Goal: Transaction & Acquisition: Purchase product/service

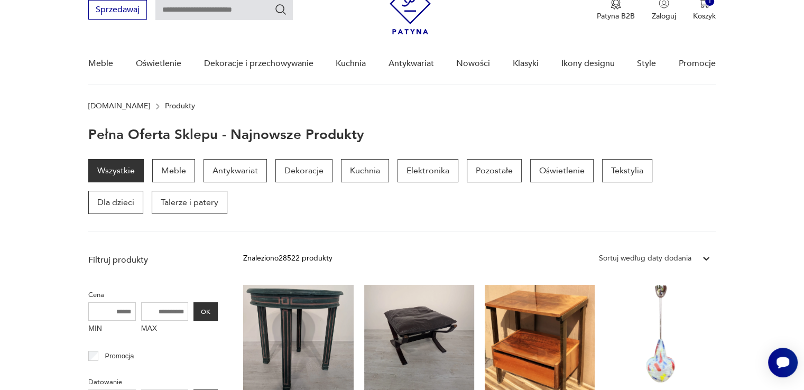
click at [196, 14] on input "text" at bounding box center [223, 10] width 137 height 20
type input "********"
click at [277, 11] on icon "Szukaj" at bounding box center [280, 9] width 13 height 13
type input "********"
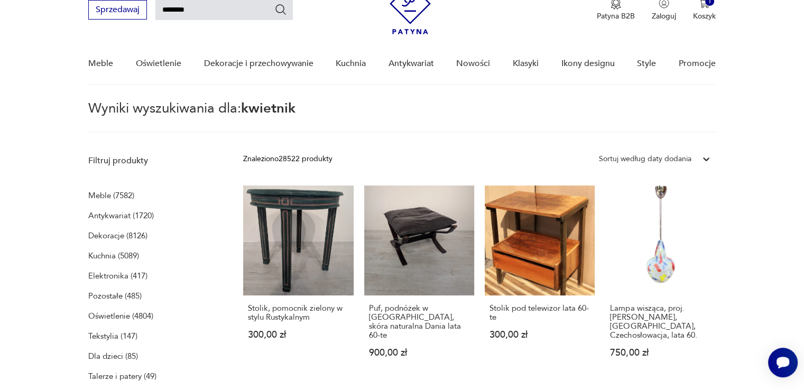
scroll to position [38, 0]
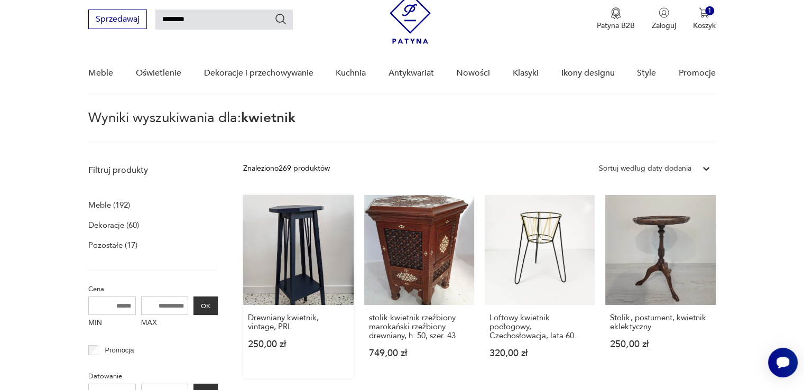
click at [306, 261] on link "Drewniany kwietnik, vintage, PRL 250,00 zł" at bounding box center [298, 286] width 110 height 183
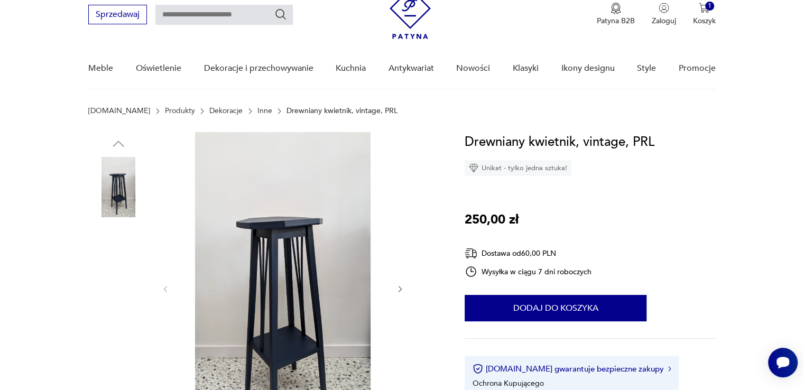
scroll to position [106, 0]
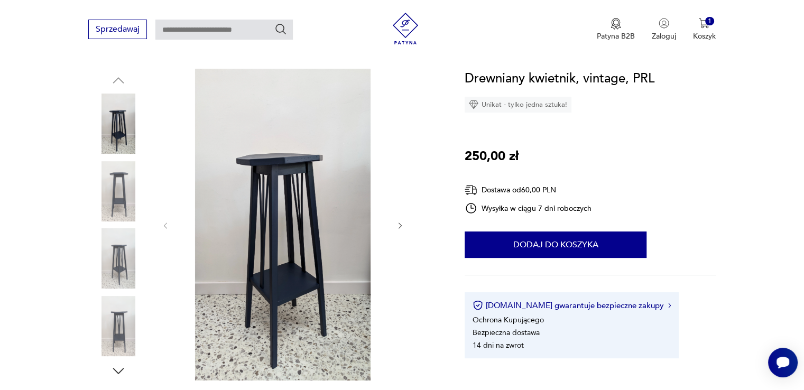
click at [399, 224] on icon "button" at bounding box center [400, 226] width 9 height 9
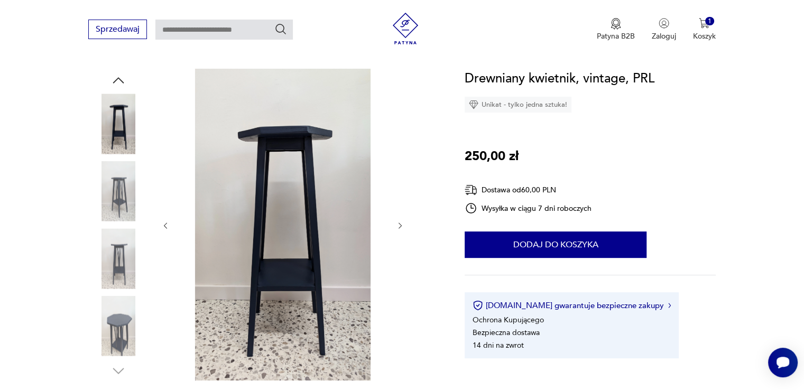
click at [399, 224] on icon "button" at bounding box center [400, 226] width 9 height 9
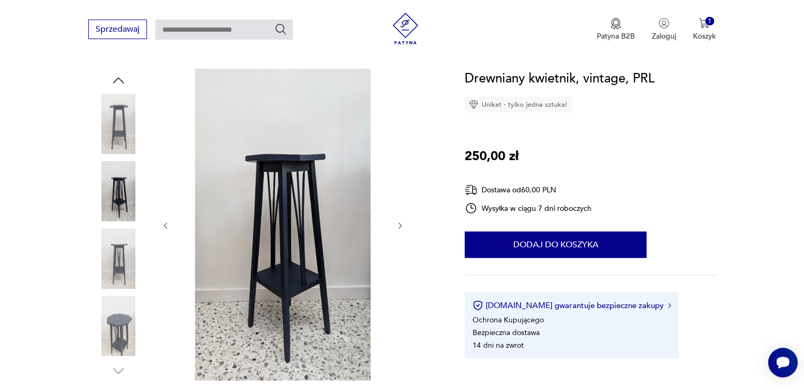
click at [399, 224] on icon "button" at bounding box center [400, 226] width 9 height 9
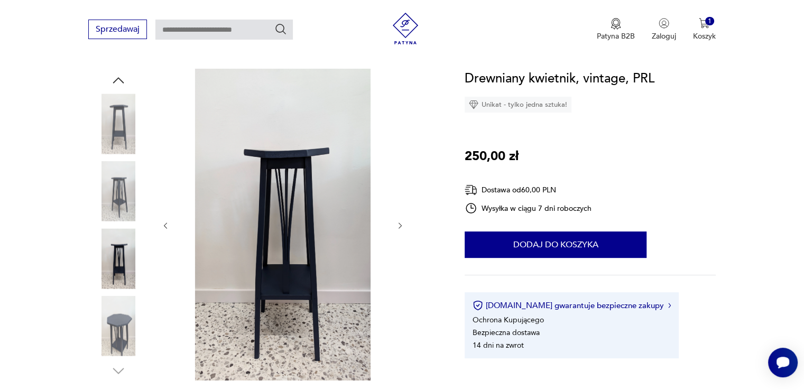
click at [399, 224] on icon "button" at bounding box center [400, 226] width 9 height 9
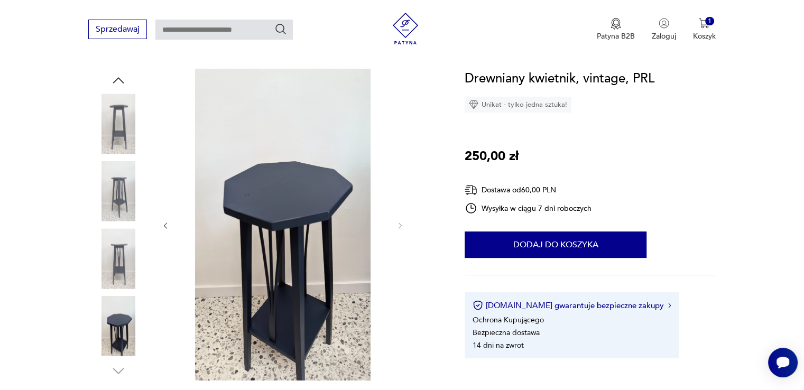
click at [300, 193] on img at bounding box center [283, 225] width 204 height 312
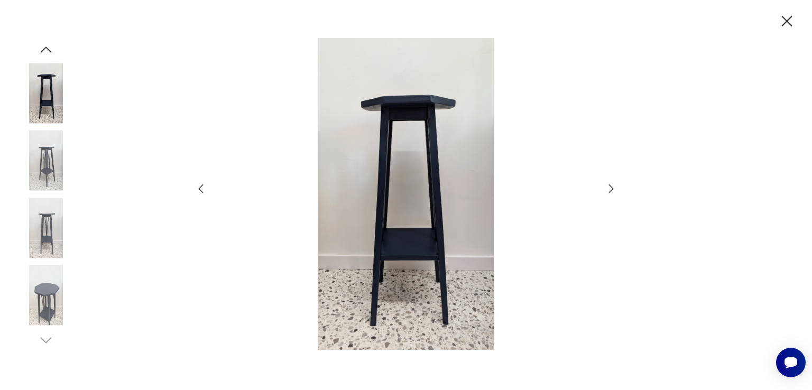
click at [398, 199] on img at bounding box center [406, 194] width 376 height 312
click at [783, 23] on icon "button" at bounding box center [787, 21] width 19 height 19
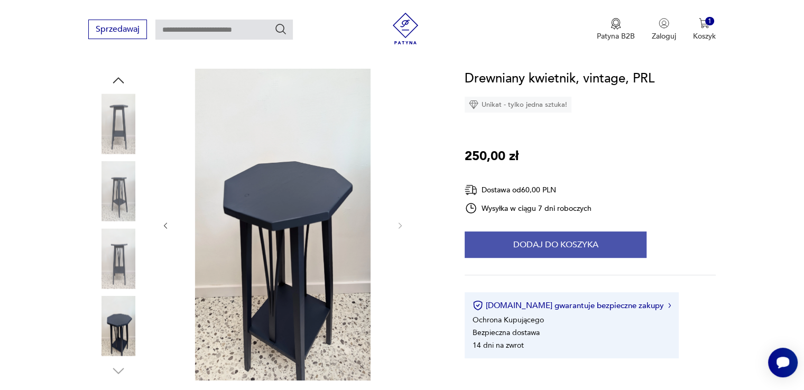
click at [549, 238] on button "Dodaj do koszyka" at bounding box center [556, 245] width 182 height 26
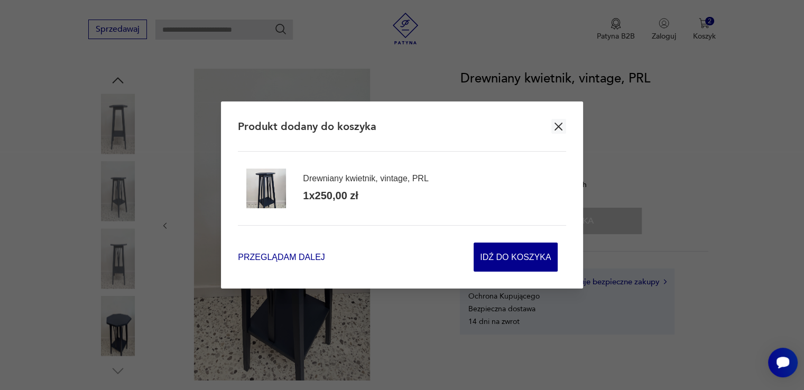
click at [271, 257] on span "Przeglądam dalej" at bounding box center [281, 257] width 87 height 12
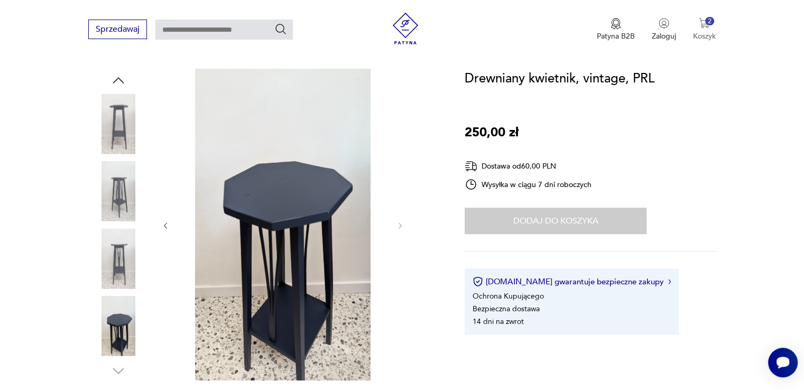
click at [709, 32] on p "Koszyk" at bounding box center [704, 36] width 23 height 10
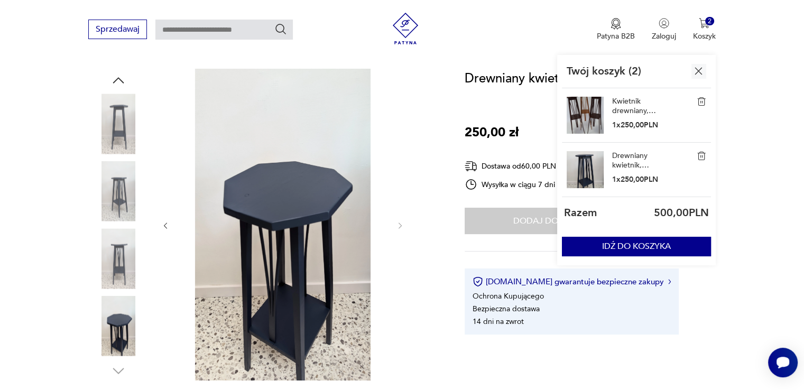
click at [622, 104] on link "Kwietnik drewniany, wysoki, PRL" at bounding box center [638, 106] width 53 height 19
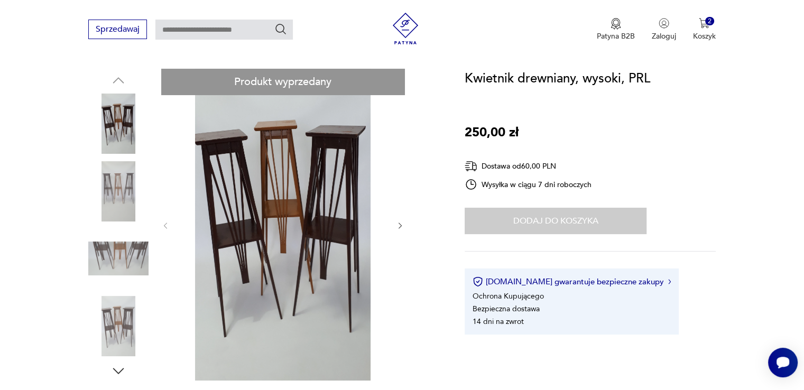
click at [452, 251] on section "Produkt wyprzedany Opis produktu Piękny drewniany kwietnik-, wysoki 104cm. Kons…" at bounding box center [402, 383] width 804 height 629
click at [315, 217] on img at bounding box center [283, 225] width 204 height 312
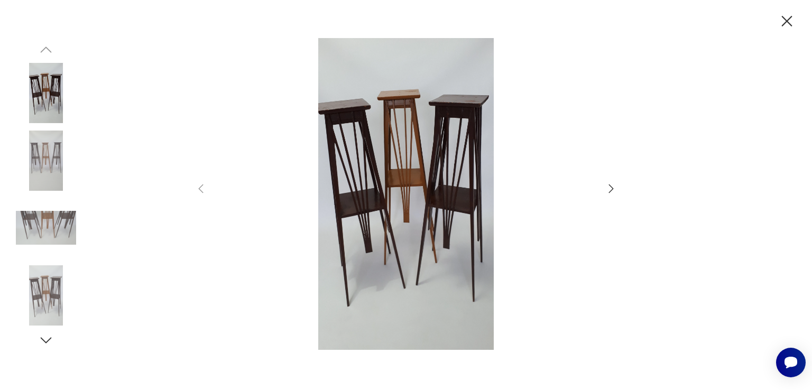
click at [364, 209] on img at bounding box center [406, 194] width 376 height 312
click at [785, 22] on icon "button" at bounding box center [787, 21] width 11 height 11
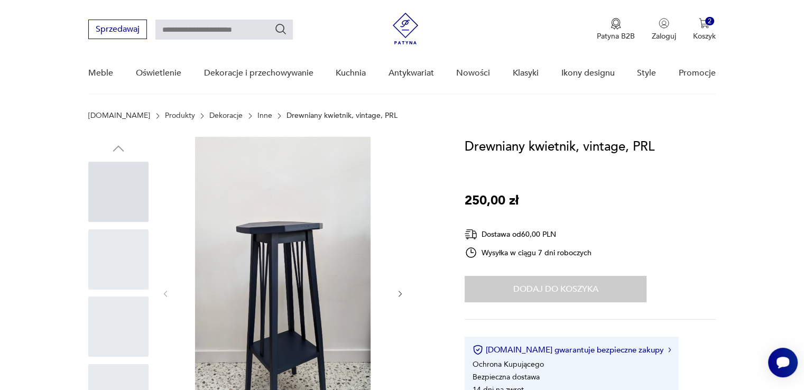
type input "********"
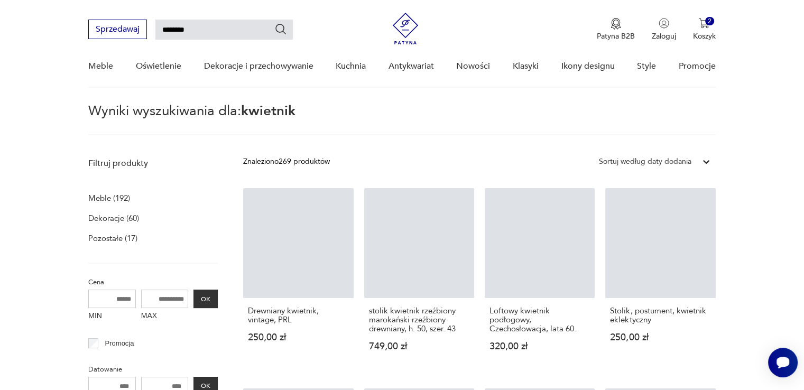
scroll to position [105, 0]
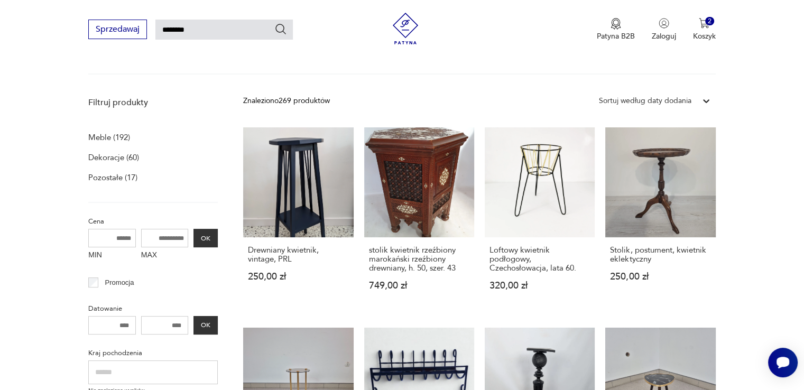
click at [276, 24] on icon "Szukaj" at bounding box center [280, 29] width 13 height 13
click at [283, 30] on icon "Szukaj" at bounding box center [281, 29] width 11 height 11
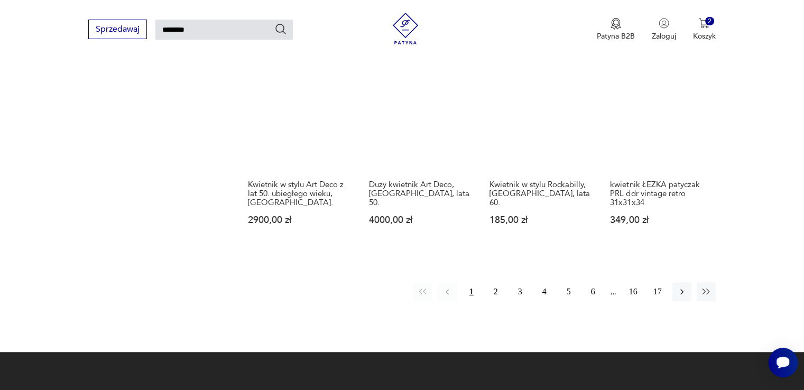
scroll to position [793, 0]
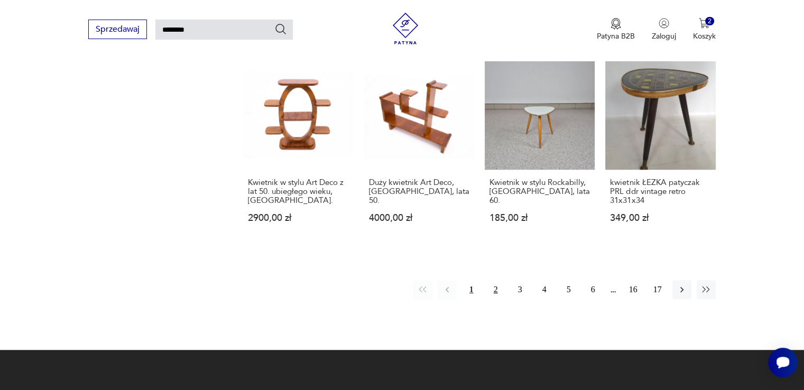
click at [497, 280] on button "2" at bounding box center [495, 289] width 19 height 19
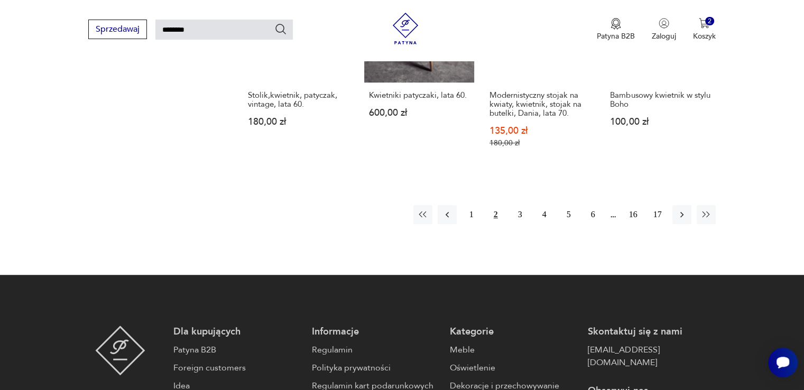
scroll to position [884, 0]
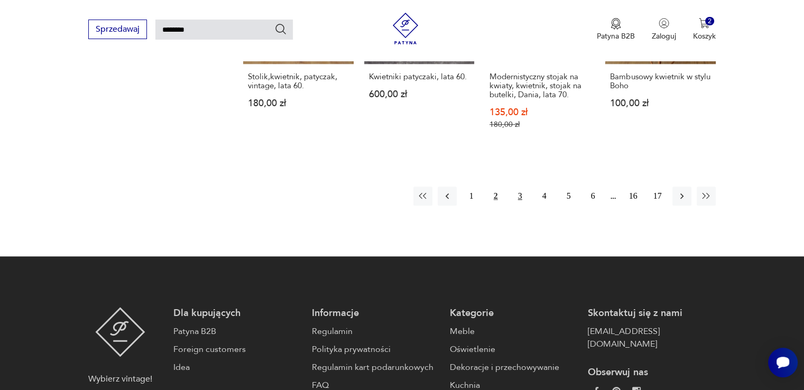
click at [518, 187] on button "3" at bounding box center [520, 196] width 19 height 19
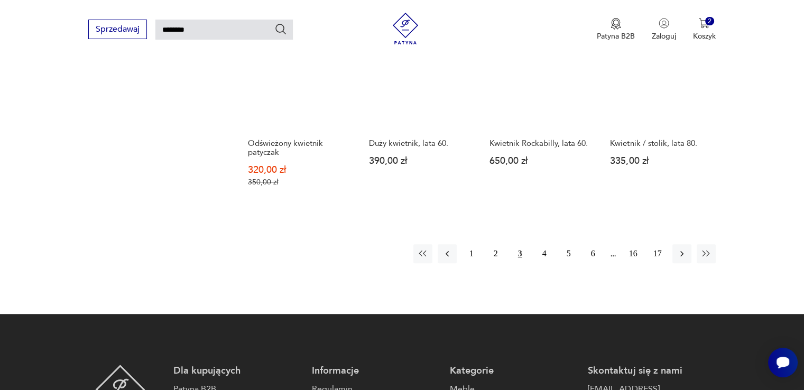
scroll to position [831, 0]
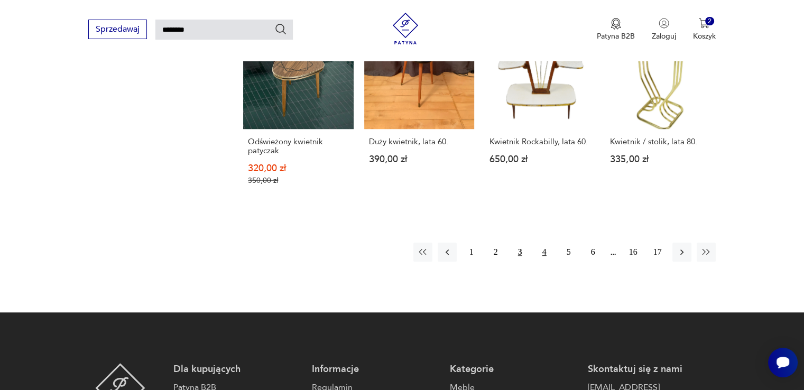
click at [546, 253] on button "4" at bounding box center [544, 252] width 19 height 19
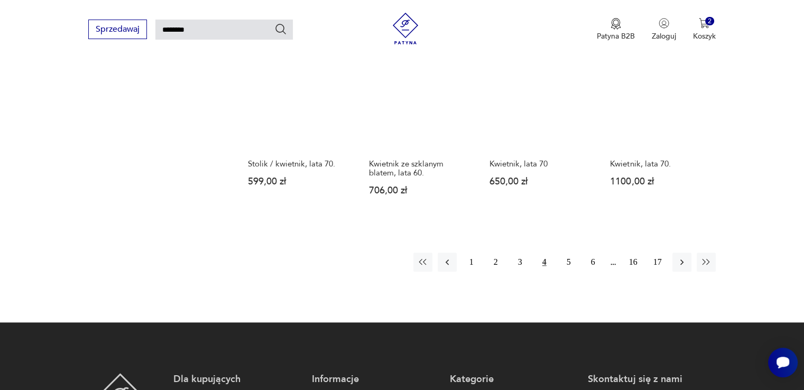
scroll to position [778, 0]
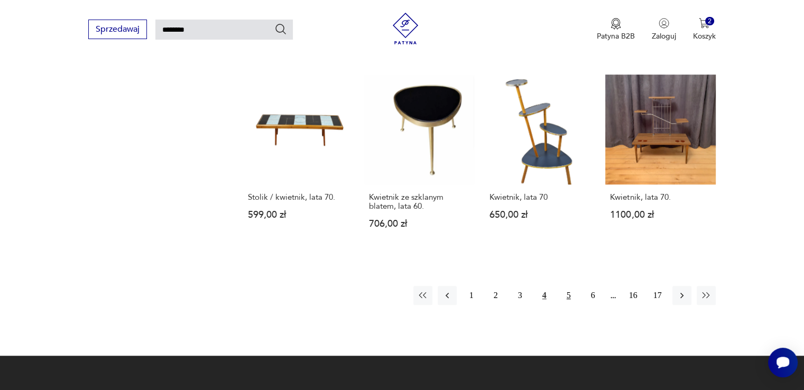
click at [567, 286] on button "5" at bounding box center [568, 295] width 19 height 19
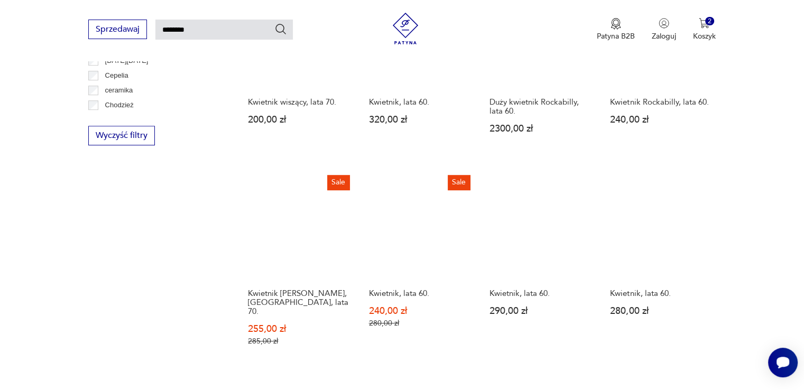
scroll to position [778, 0]
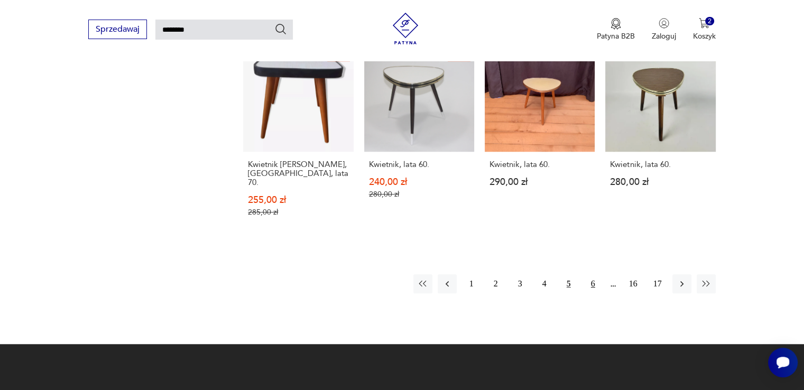
click at [592, 274] on button "6" at bounding box center [593, 283] width 19 height 19
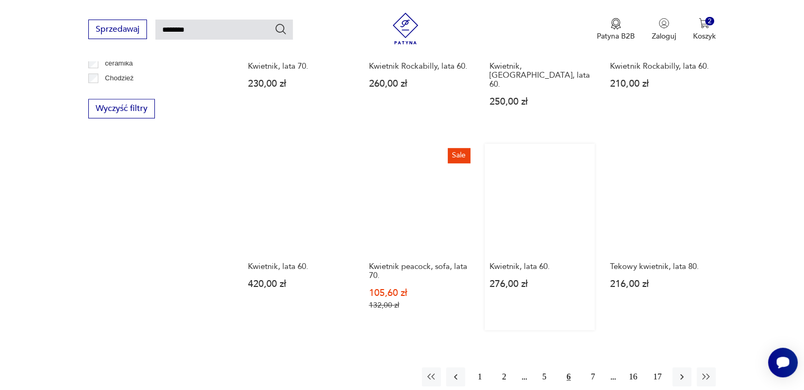
scroll to position [778, 0]
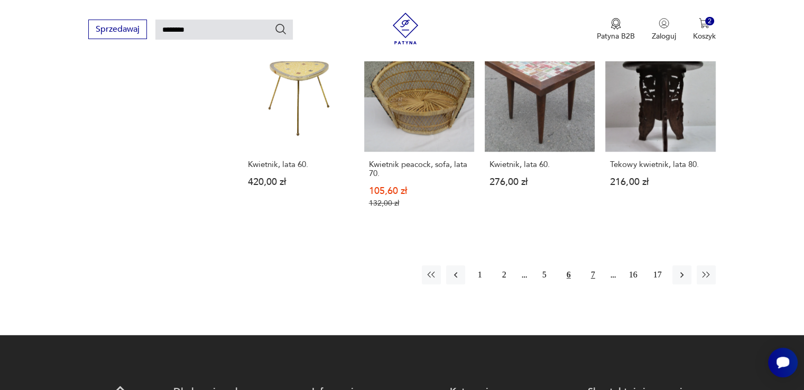
click at [592, 265] on button "7" at bounding box center [593, 274] width 19 height 19
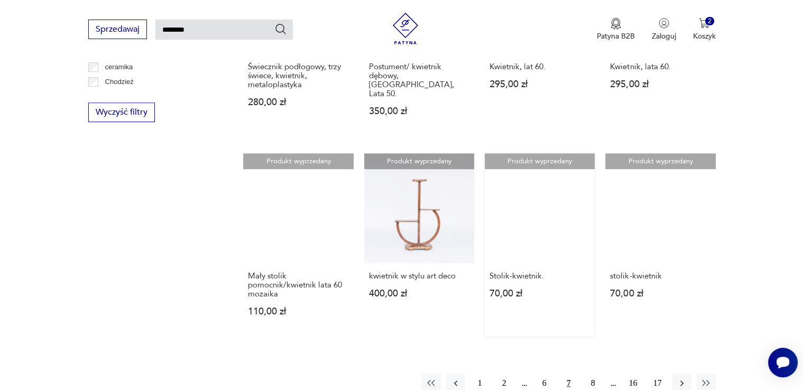
scroll to position [725, 0]
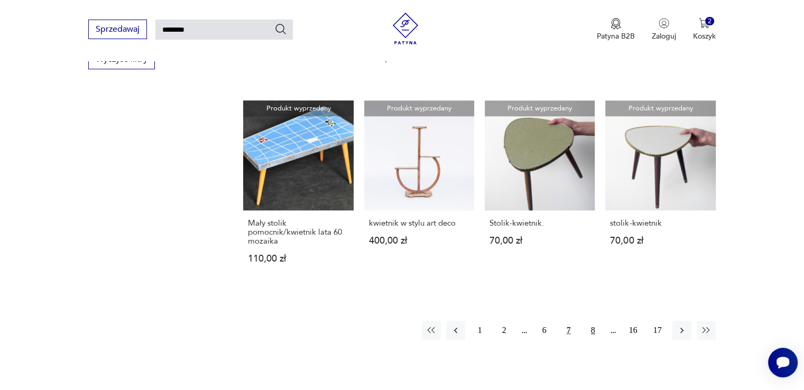
click at [594, 321] on button "8" at bounding box center [593, 330] width 19 height 19
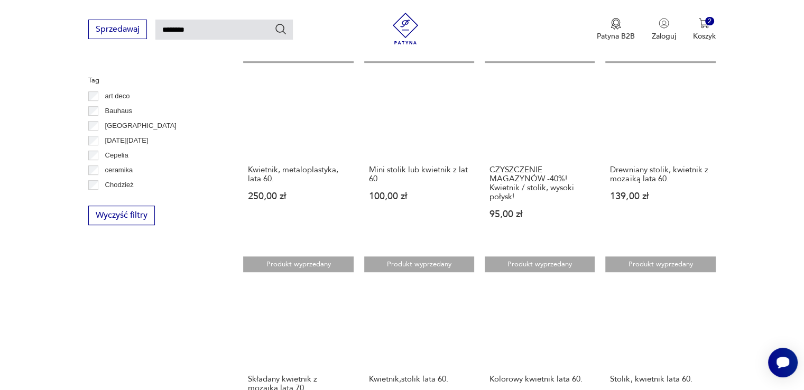
scroll to position [725, 0]
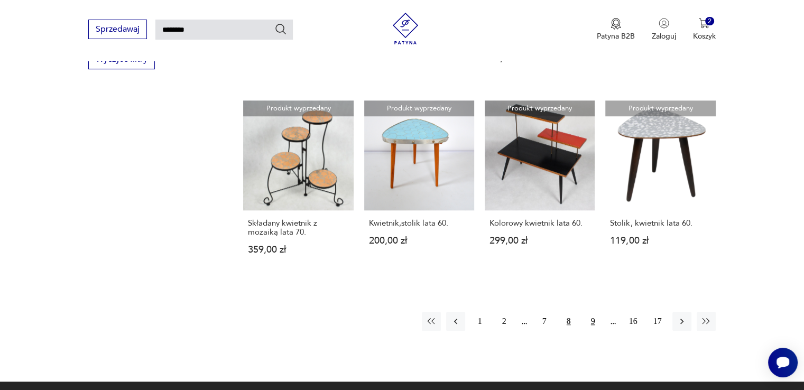
click at [594, 321] on button "9" at bounding box center [593, 321] width 19 height 19
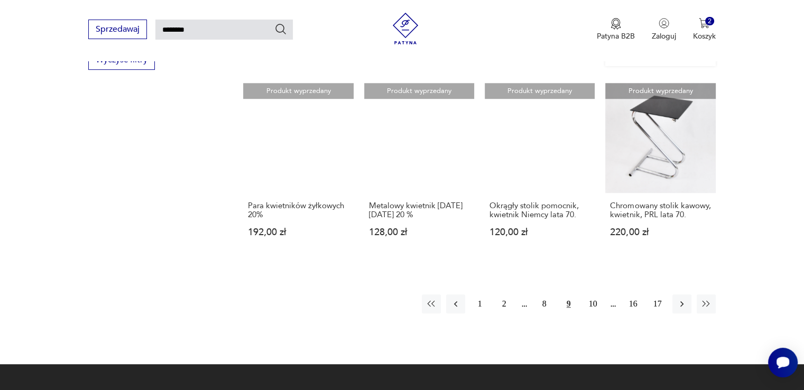
scroll to position [725, 0]
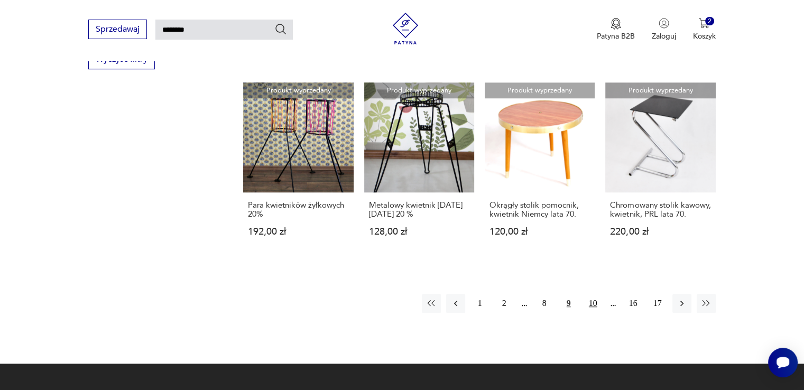
click at [594, 295] on button "10" at bounding box center [593, 303] width 19 height 19
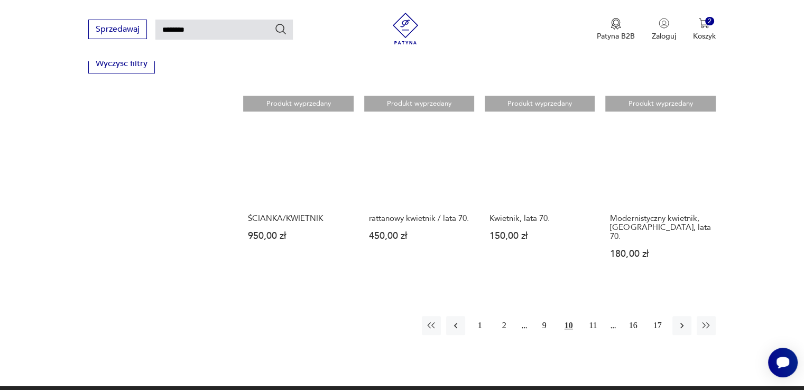
scroll to position [778, 0]
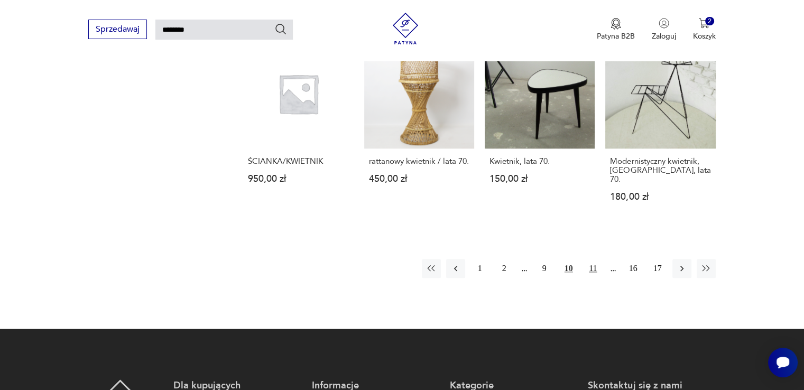
click at [596, 259] on button "11" at bounding box center [593, 268] width 19 height 19
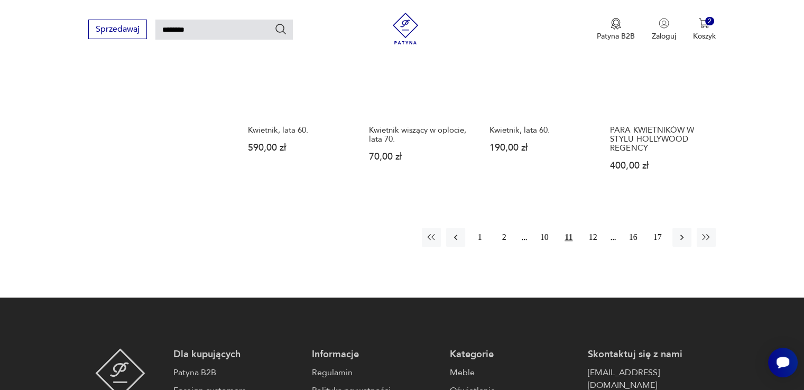
scroll to position [831, 0]
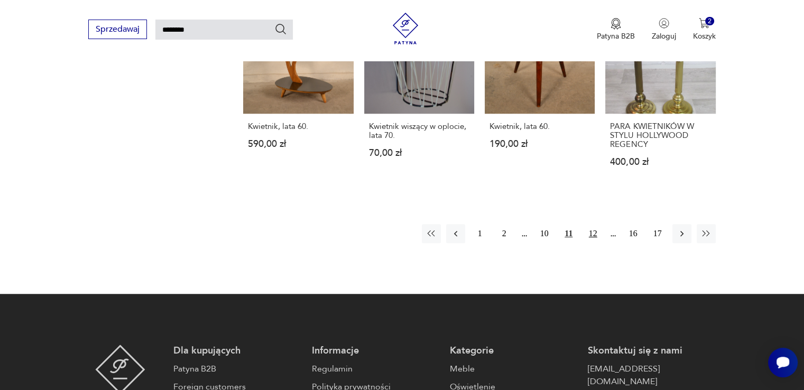
click at [593, 224] on button "12" at bounding box center [593, 233] width 19 height 19
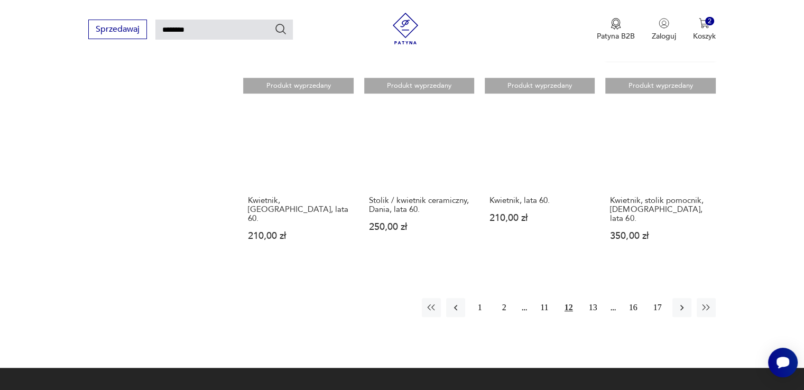
scroll to position [778, 0]
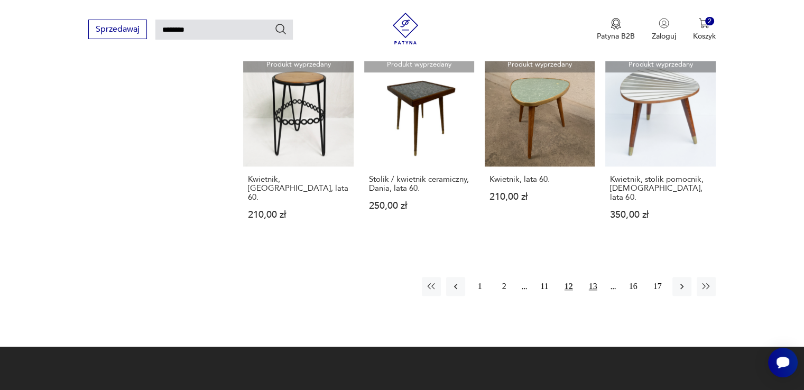
click at [593, 277] on button "13" at bounding box center [593, 286] width 19 height 19
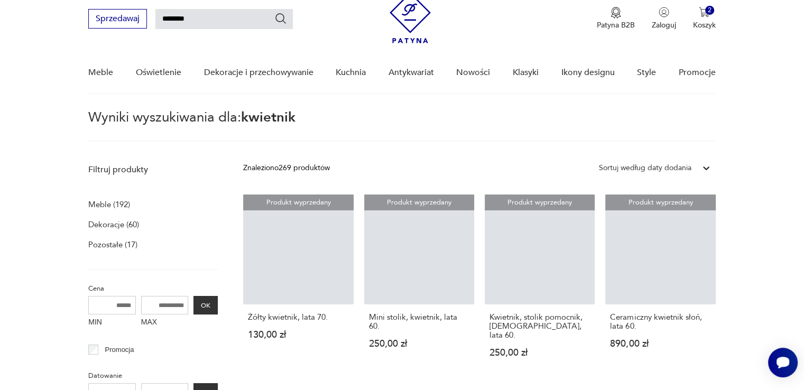
scroll to position [38, 0]
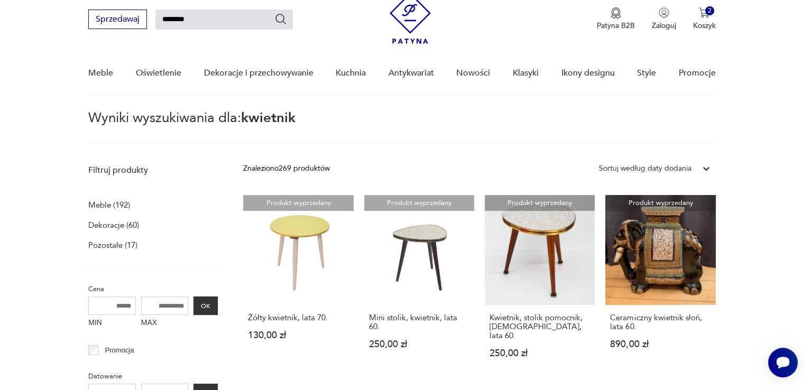
drag, startPoint x: 197, startPoint y: 22, endPoint x: 121, endPoint y: 8, distance: 76.9
click at [123, 8] on div "Sprzedawaj ******** Patyna B2B Zaloguj 2 Koszyk Twój koszyk ( 2 ) Kwietnik drew…" at bounding box center [401, 14] width 627 height 61
type input "*****"
click at [286, 20] on icon "Szukaj" at bounding box center [280, 19] width 13 height 13
type input "*****"
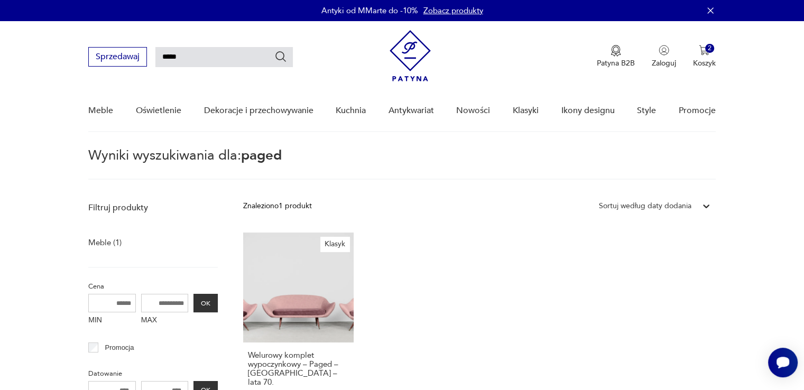
click at [214, 52] on input "*****" at bounding box center [223, 57] width 137 height 20
click at [225, 53] on input "**********" at bounding box center [223, 57] width 137 height 20
drag, startPoint x: 250, startPoint y: 54, endPoint x: 122, endPoint y: 44, distance: 128.3
click at [122, 44] on div "**********" at bounding box center [401, 51] width 627 height 61
type input "*******"
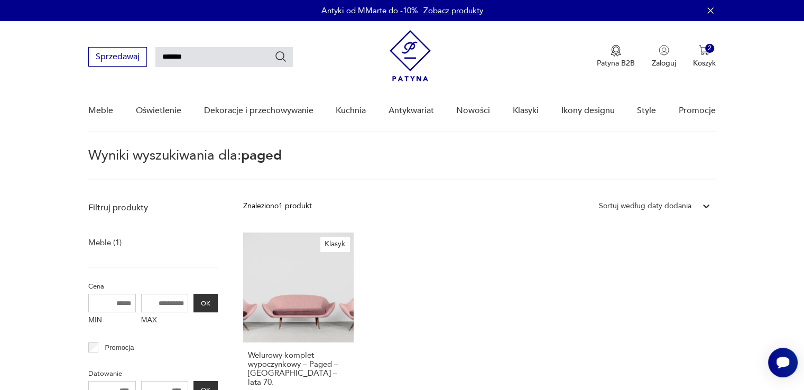
click at [282, 53] on icon "Szukaj" at bounding box center [280, 56] width 13 height 13
type input "*******"
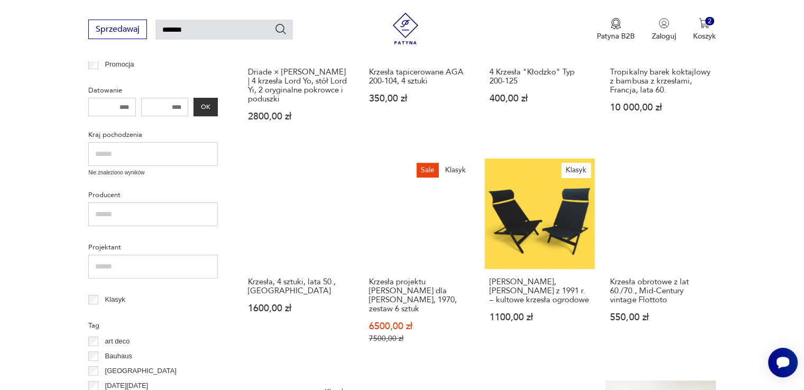
scroll to position [302, 0]
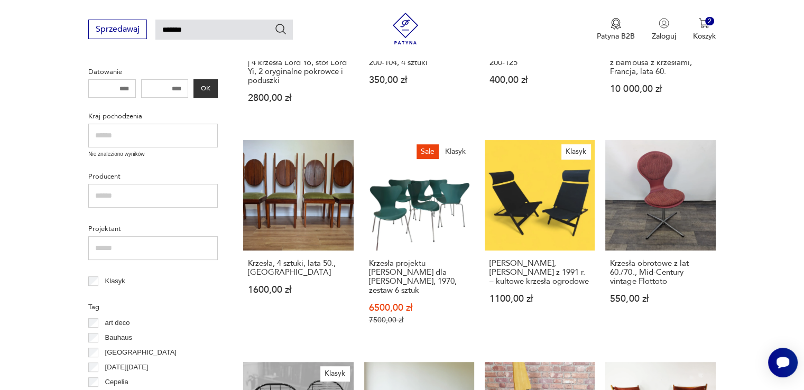
click at [195, 193] on input "text" at bounding box center [153, 196] width 130 height 24
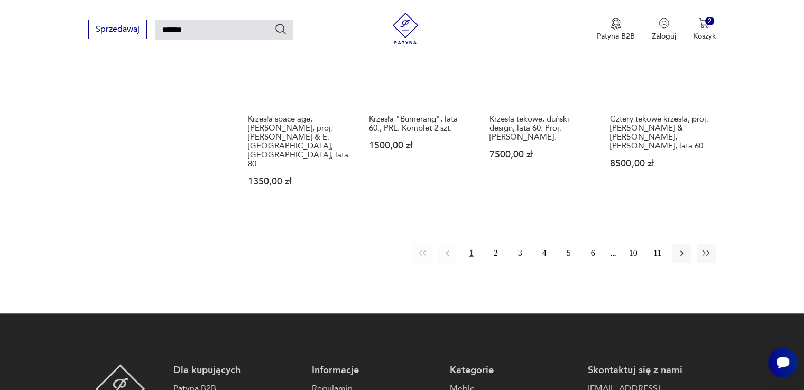
scroll to position [884, 0]
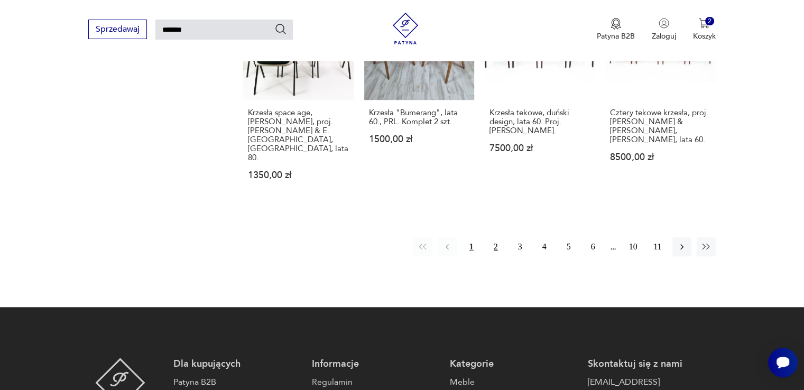
click at [497, 237] on button "2" at bounding box center [495, 246] width 19 height 19
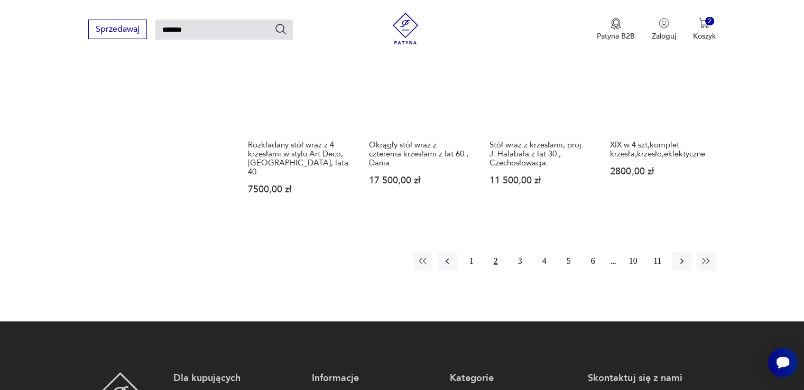
scroll to position [831, 0]
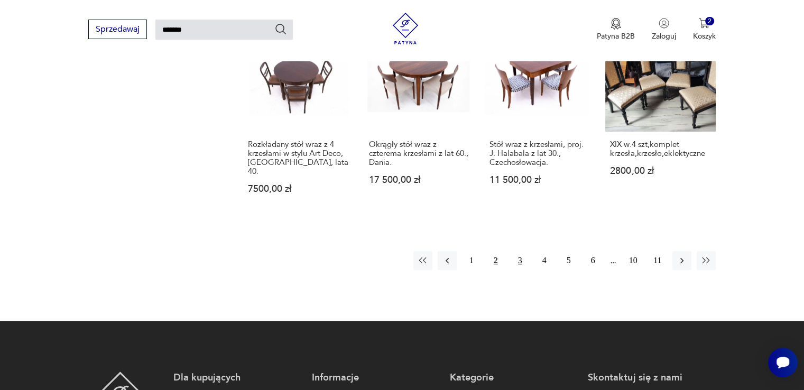
click at [521, 252] on button "3" at bounding box center [520, 260] width 19 height 19
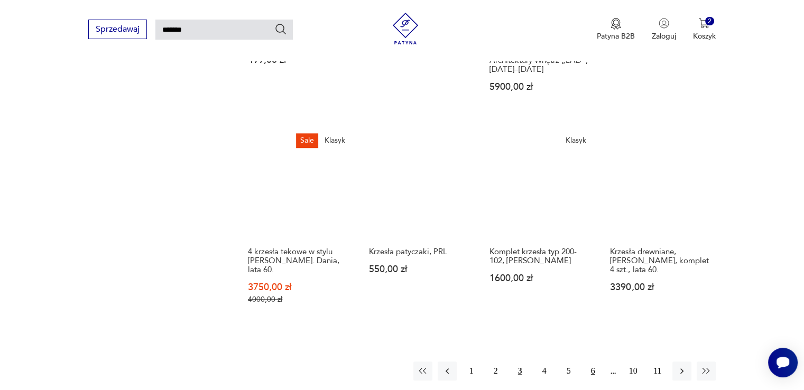
scroll to position [778, 0]
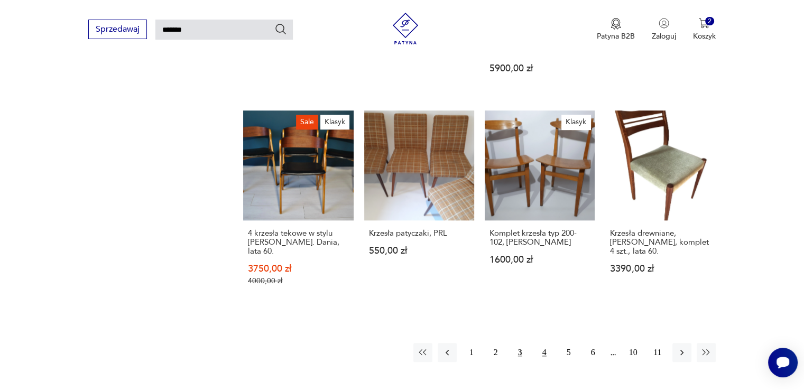
click at [544, 343] on button "4" at bounding box center [544, 352] width 19 height 19
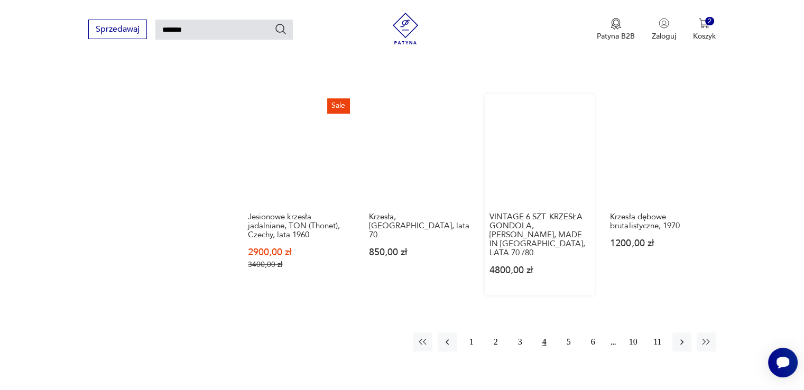
scroll to position [778, 0]
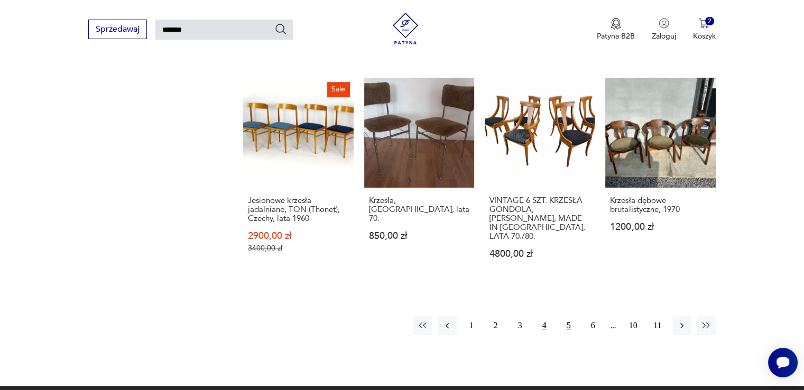
click at [572, 316] on button "5" at bounding box center [568, 325] width 19 height 19
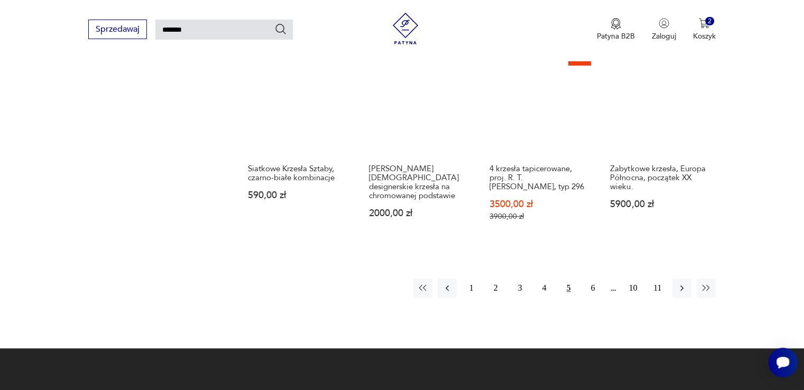
scroll to position [831, 0]
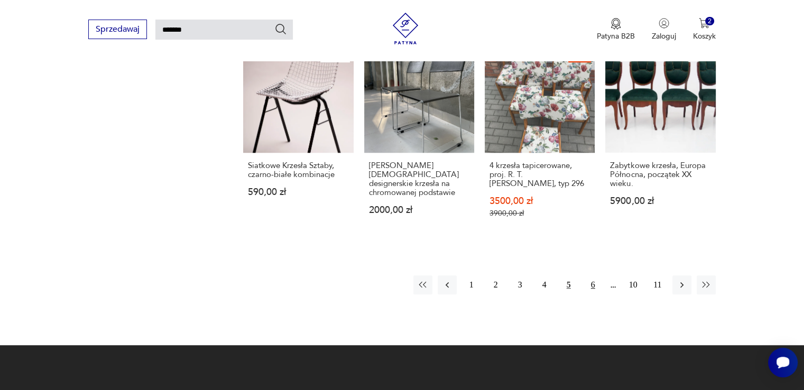
click at [591, 275] on button "6" at bounding box center [593, 284] width 19 height 19
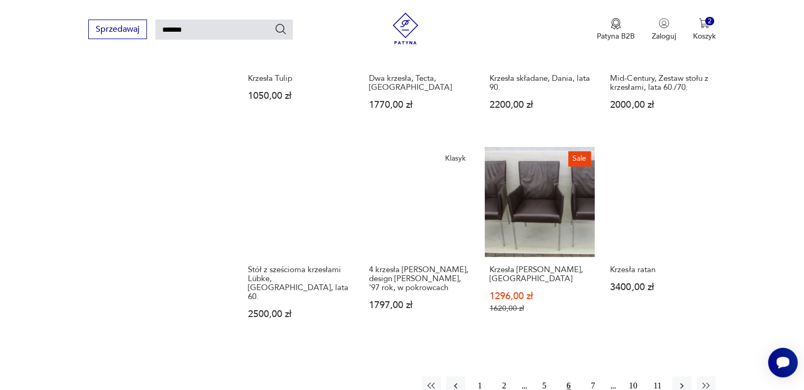
scroll to position [725, 0]
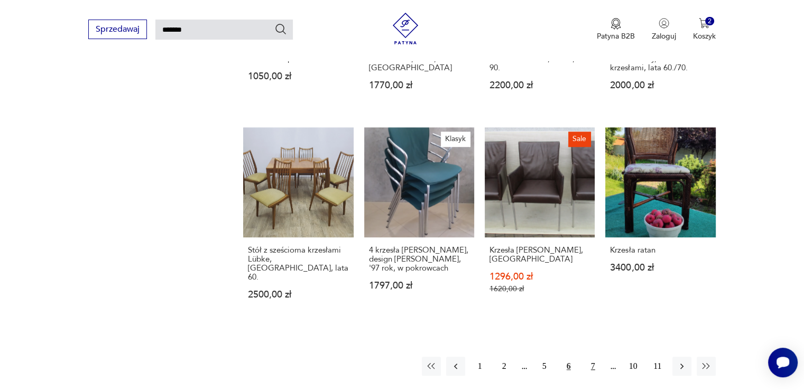
click at [597, 357] on button "7" at bounding box center [593, 366] width 19 height 19
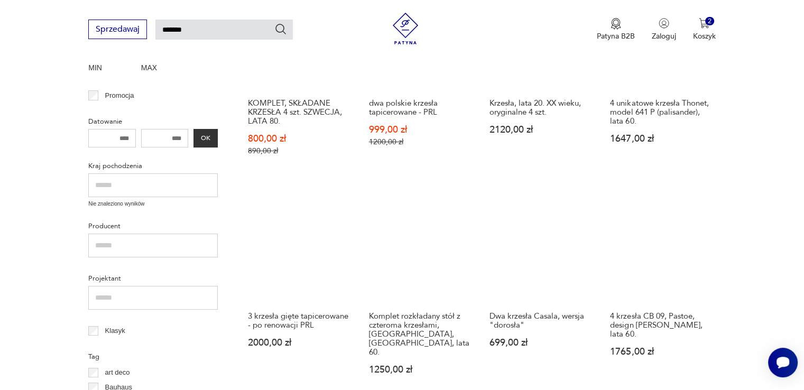
scroll to position [355, 0]
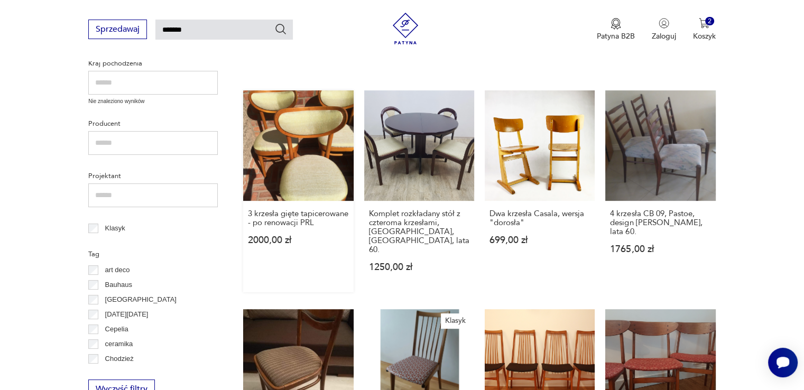
click at [292, 147] on link "3 krzesła gięte tapicerowane - po renowacji PRL 2000,00 zł" at bounding box center [298, 190] width 110 height 201
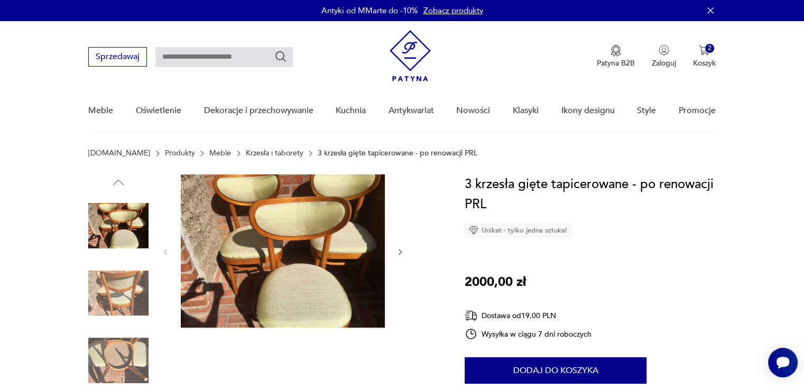
click at [400, 251] on icon "button" at bounding box center [400, 252] width 9 height 9
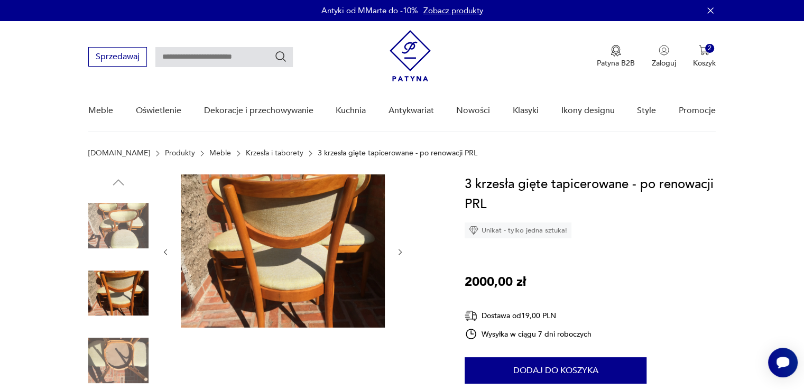
click at [400, 251] on icon "button" at bounding box center [400, 252] width 3 height 6
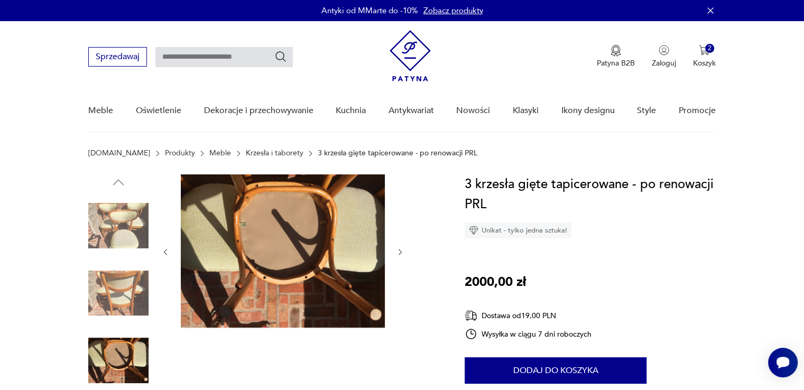
click at [400, 251] on icon "button" at bounding box center [400, 252] width 3 height 6
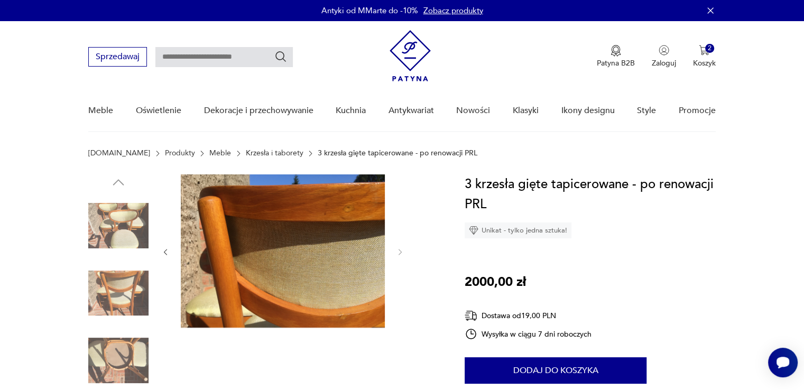
type input "*******"
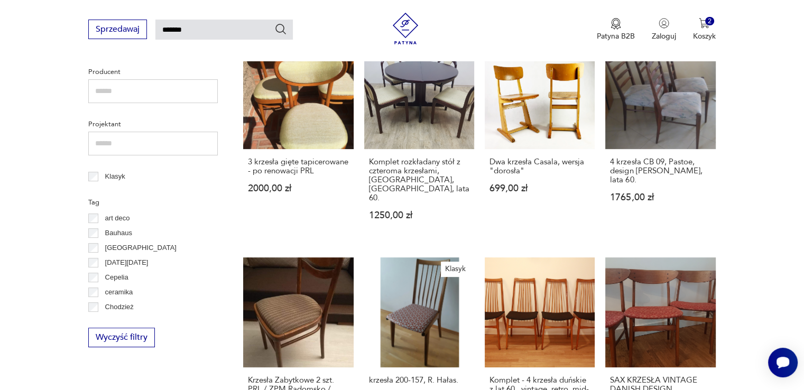
scroll to position [461, 0]
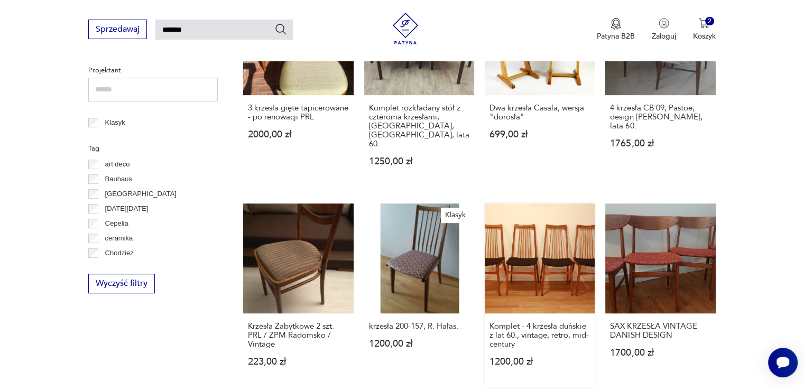
click at [532, 210] on link "Komplet - 4 krzesła duńskie z lat 60., vintage, retro, mid-century 1200,00 zł" at bounding box center [540, 295] width 110 height 183
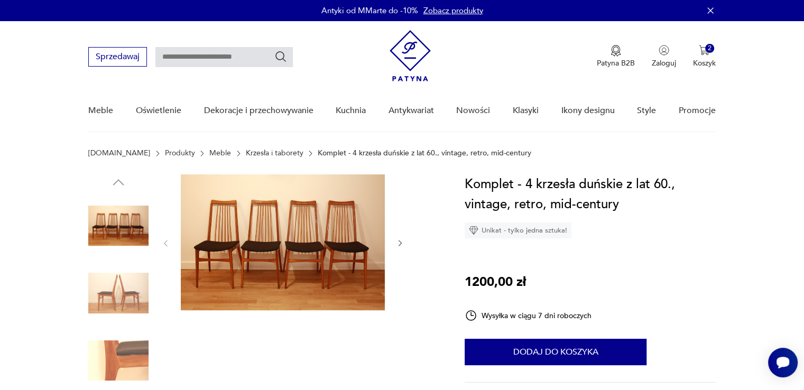
click at [402, 243] on icon "button" at bounding box center [400, 243] width 9 height 9
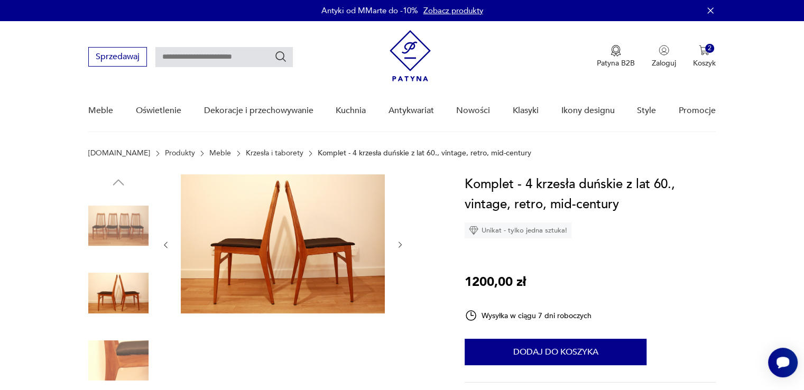
click at [402, 243] on icon "button" at bounding box center [400, 245] width 9 height 9
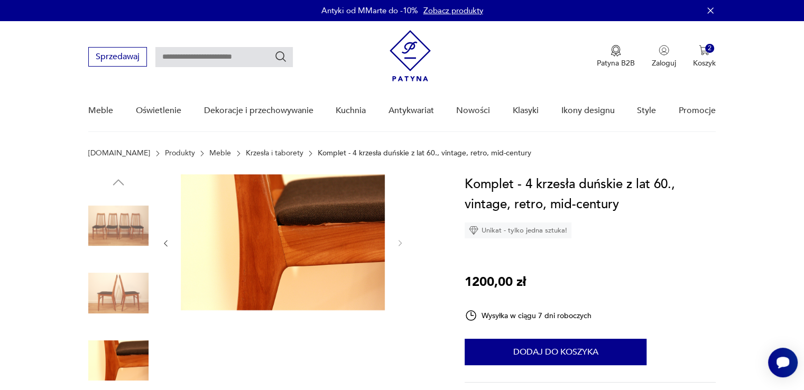
type input "*******"
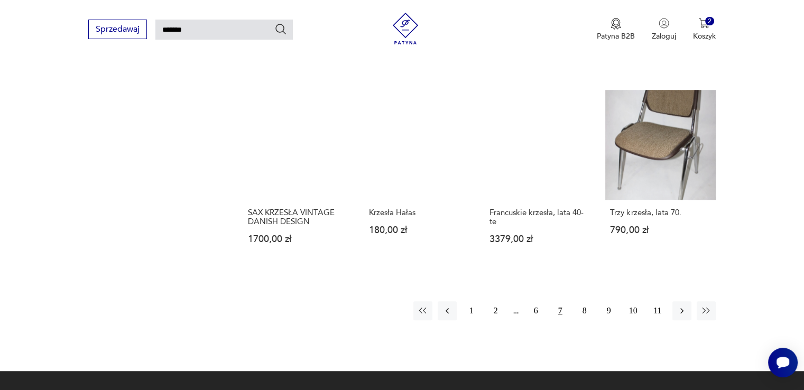
scroll to position [793, 0]
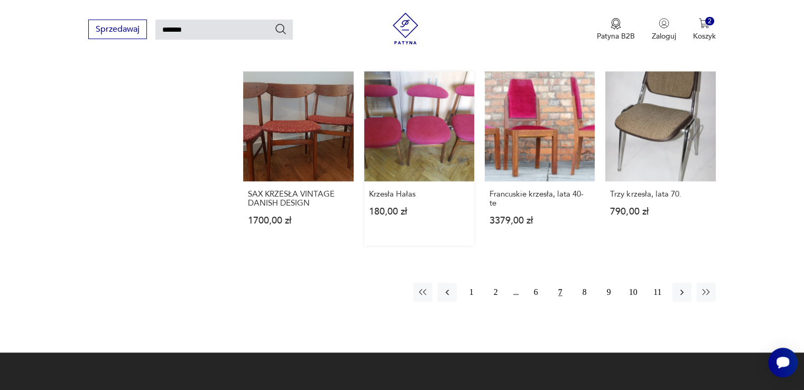
click at [410, 109] on link "Krzesła Hałas 180,00 zł" at bounding box center [419, 158] width 110 height 174
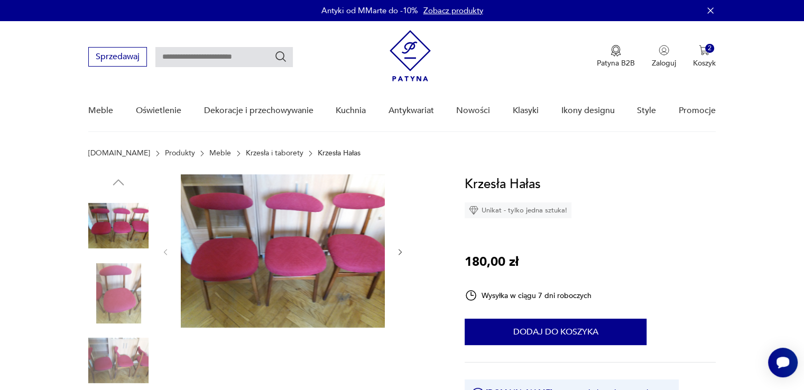
click at [398, 252] on icon "button" at bounding box center [400, 252] width 9 height 9
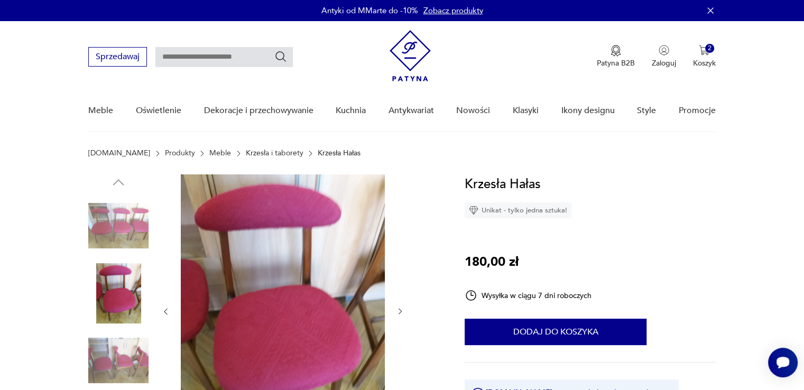
click at [398, 252] on div at bounding box center [282, 311] width 243 height 274
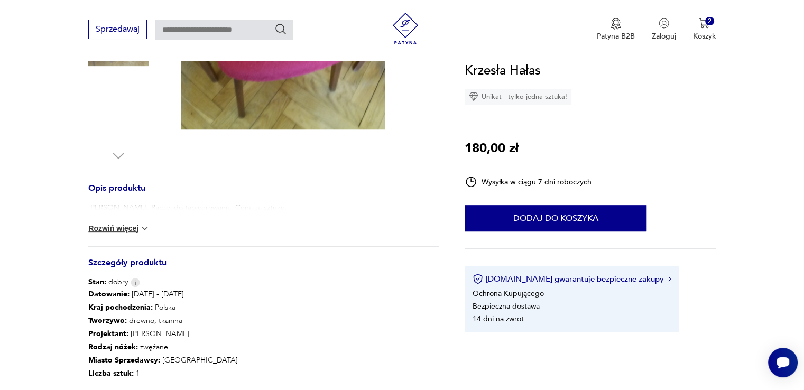
scroll to position [370, 0]
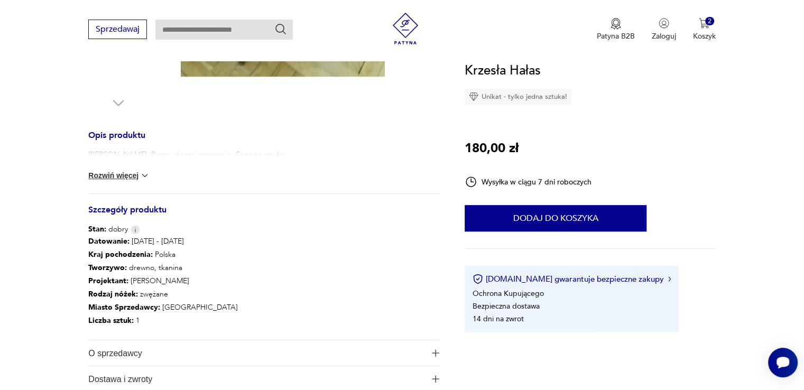
type input "*******"
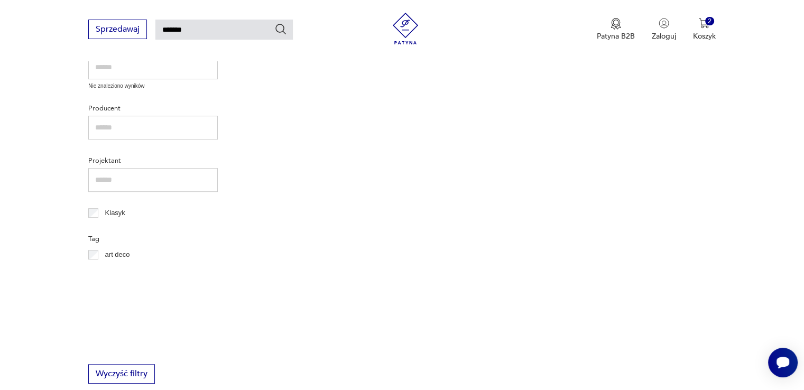
scroll to position [723, 0]
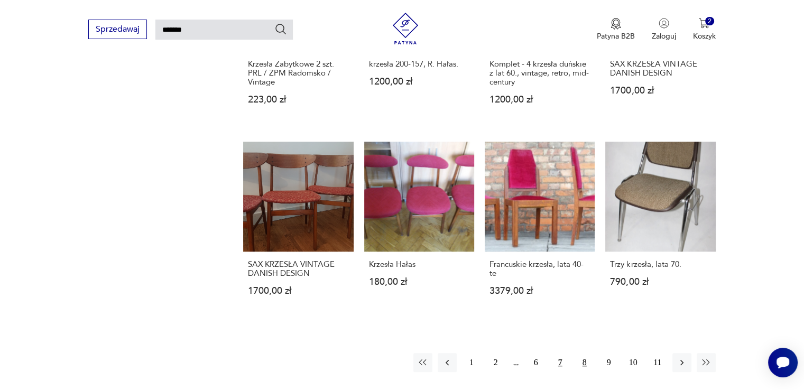
click at [584, 353] on button "8" at bounding box center [584, 362] width 19 height 19
